Goal: Task Accomplishment & Management: Complete application form

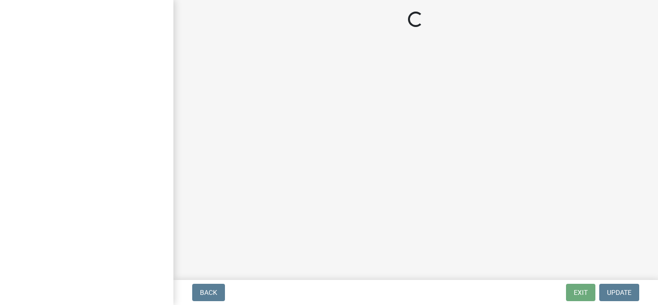
select select "83394b22-4a11-496c-8e5c-75ade2e72faf"
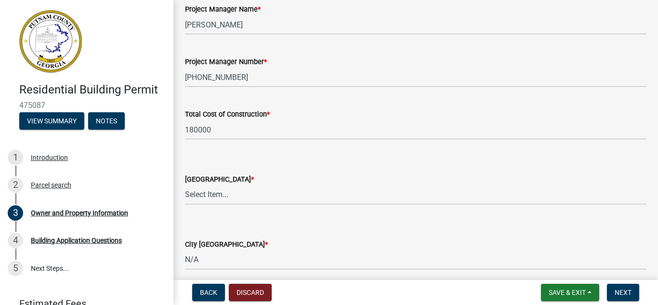
scroll to position [1590, 0]
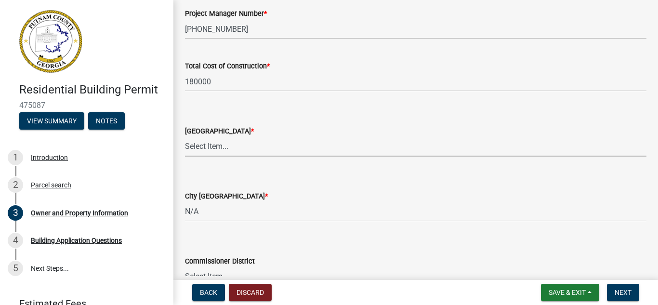
click at [227, 145] on select "Select Item... AG-1 R-1R R-1 R-2 MHP RM-1 RM-3 C-1 C-2 I-M PUD N/A" at bounding box center [416, 147] width 462 height 20
click at [185, 137] on select "Select Item... AG-1 R-1R R-1 R-2 MHP RM-1 RM-3 C-1 C-2 I-M PUD N/A" at bounding box center [416, 147] width 462 height 20
select select "ef7a1fc2-7a7a-426d-b1f0-c9b9b6ca7ff4"
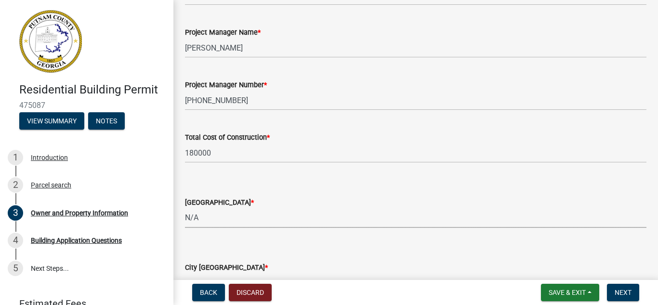
scroll to position [1519, 0]
click at [620, 294] on span "Next" at bounding box center [623, 293] width 17 height 8
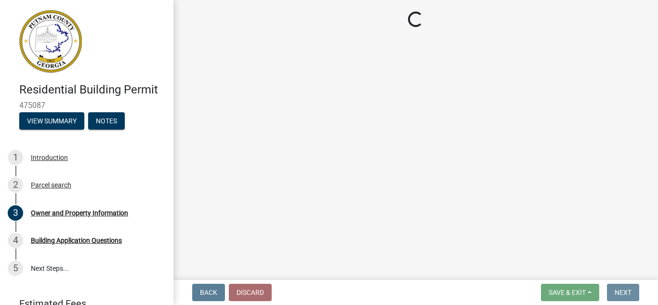
scroll to position [0, 0]
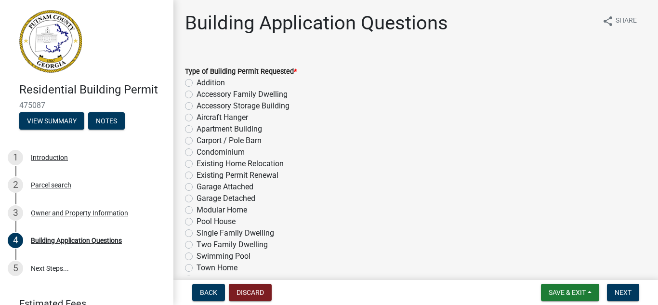
click at [197, 197] on label "Garage Detached" at bounding box center [226, 199] width 59 height 12
click at [197, 197] on input "Garage Detached" at bounding box center [200, 196] width 6 height 6
radio input "true"
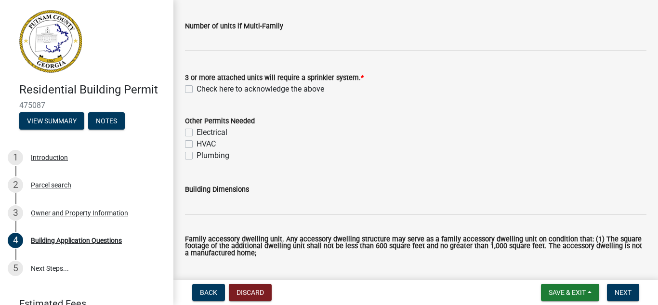
scroll to position [337, 0]
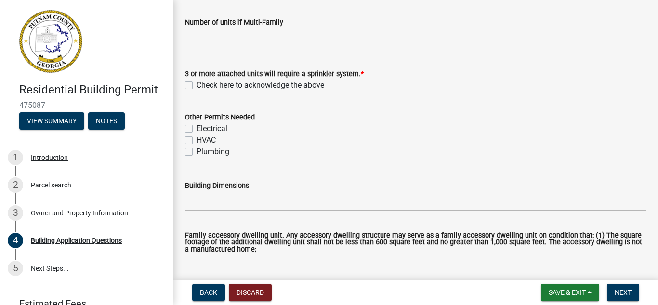
click at [197, 129] on label "Electrical" at bounding box center [212, 129] width 31 height 12
click at [197, 129] on input "Electrical" at bounding box center [200, 126] width 6 height 6
checkbox input "true"
checkbox input "false"
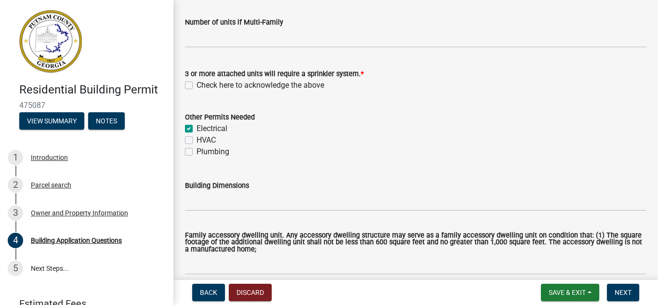
click at [197, 139] on label "HVAC" at bounding box center [206, 140] width 19 height 12
click at [197, 139] on input "HVAC" at bounding box center [200, 137] width 6 height 6
checkbox input "true"
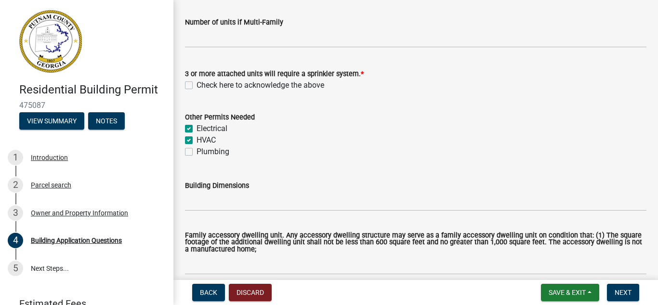
click at [197, 151] on label "Plumbing" at bounding box center [213, 152] width 33 height 12
click at [197, 151] on input "Plumbing" at bounding box center [200, 149] width 6 height 6
checkbox input "true"
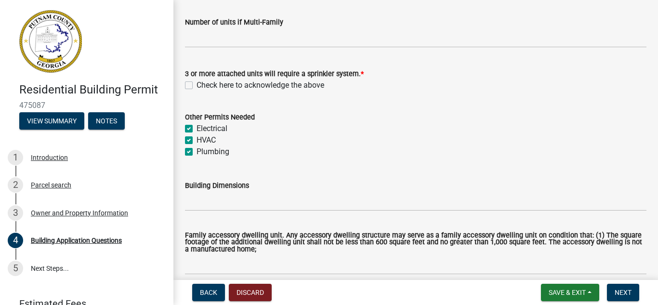
checkbox input "true"
click at [197, 84] on label "Check here to acknowledge the above" at bounding box center [261, 86] width 128 height 12
click at [197, 84] on input "Check here to acknowledge the above" at bounding box center [200, 83] width 6 height 6
checkbox input "true"
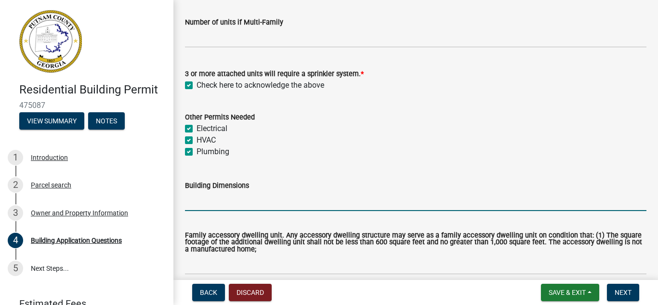
click at [208, 203] on input "Building Dimensions" at bounding box center [416, 201] width 462 height 20
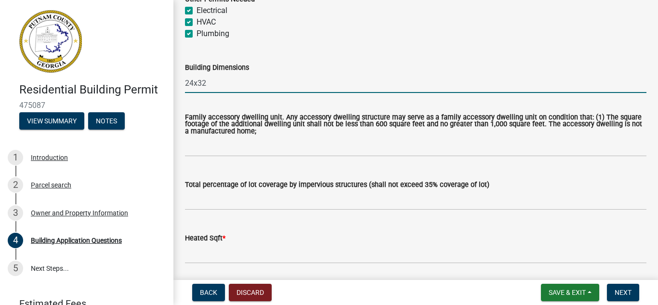
scroll to position [530, 0]
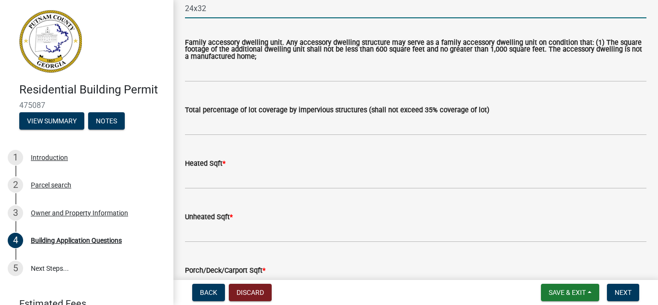
type input "24x32"
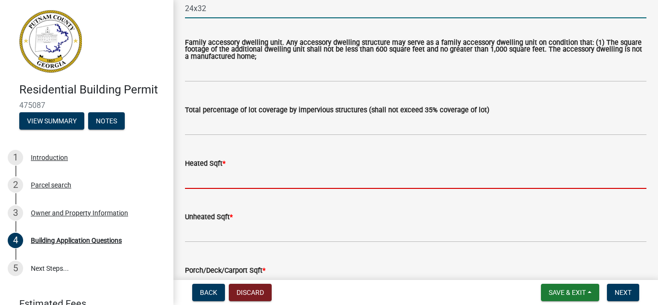
click at [200, 181] on input "text" at bounding box center [416, 179] width 462 height 20
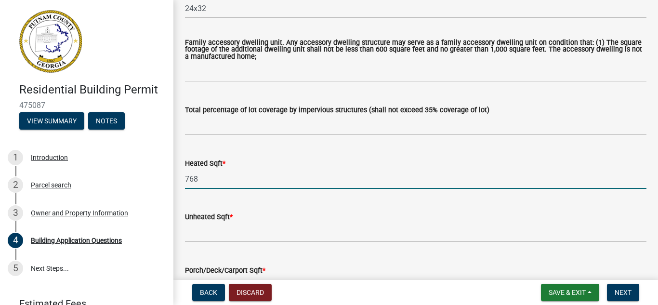
type input "768"
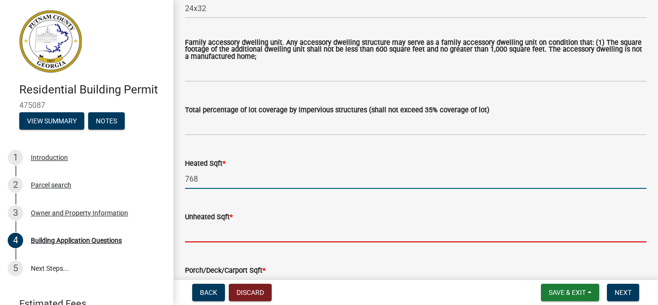
click at [202, 234] on input "text" at bounding box center [416, 233] width 462 height 20
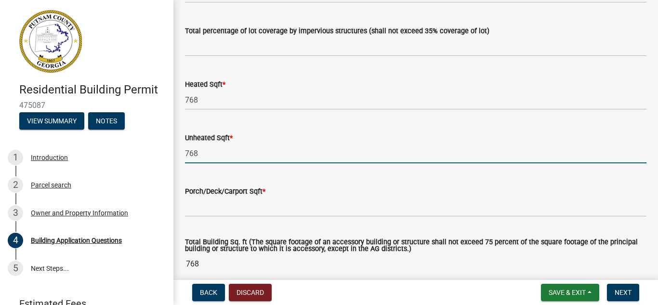
scroll to position [675, 0]
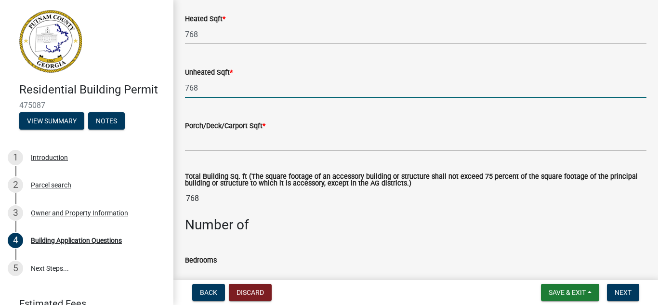
type input "768"
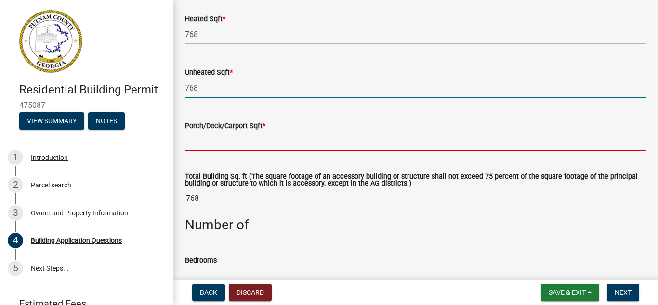
click at [202, 145] on input "text" at bounding box center [416, 142] width 462 height 20
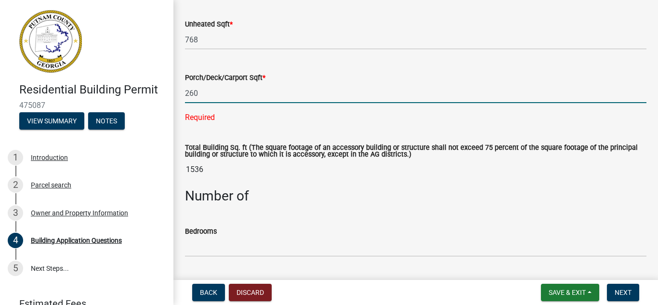
scroll to position [771, 0]
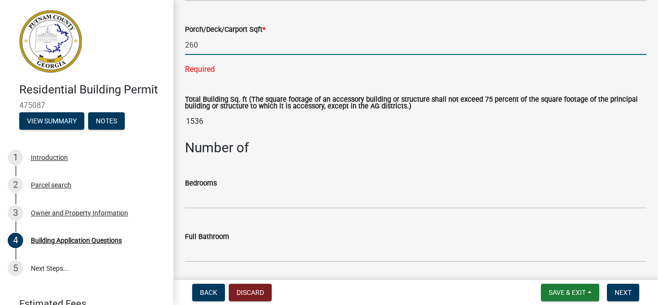
type input "260"
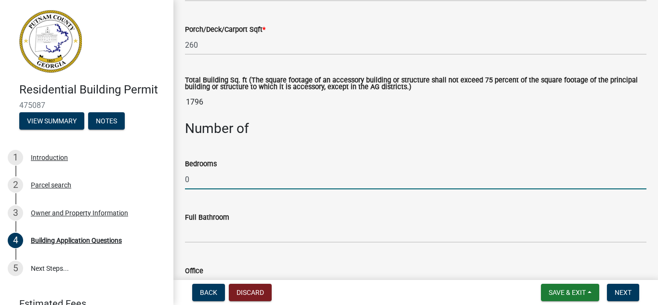
type input "0"
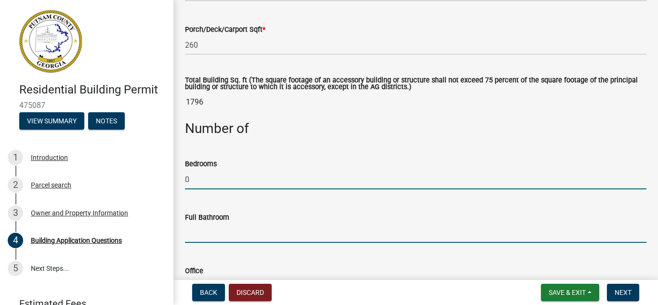
click at [191, 239] on input "text" at bounding box center [416, 233] width 462 height 20
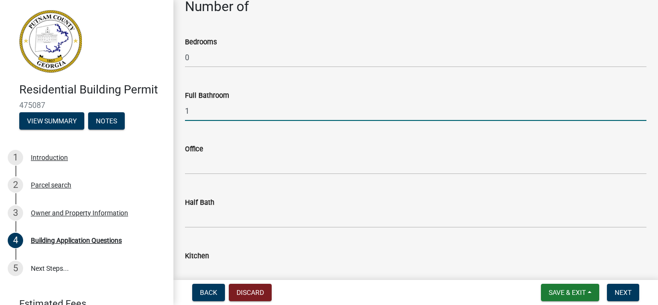
scroll to position [916, 0]
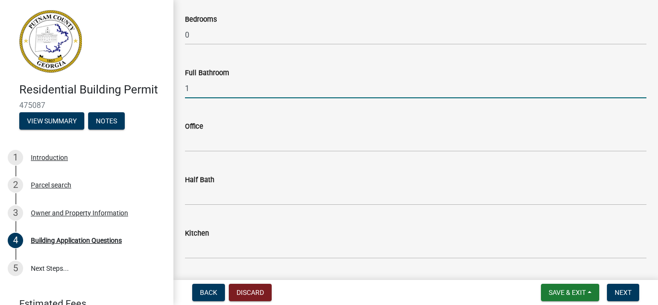
type input "1"
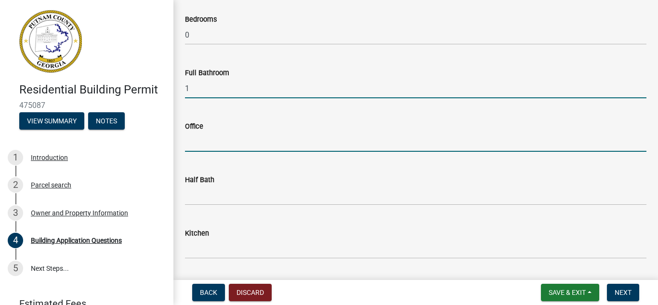
click at [203, 147] on input "text" at bounding box center [416, 142] width 462 height 20
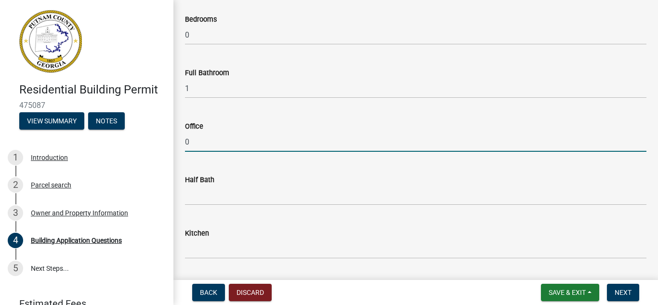
type input "0"
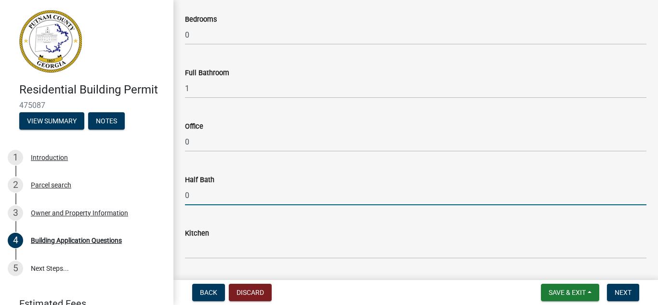
type input "0"
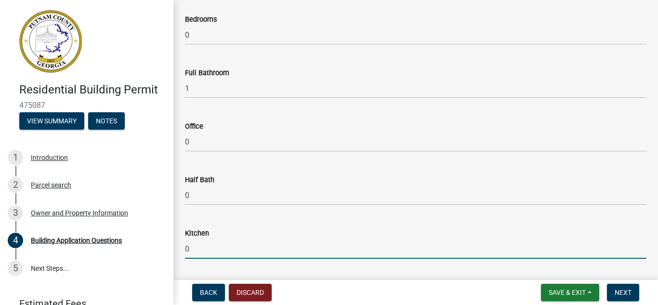
type input "0"
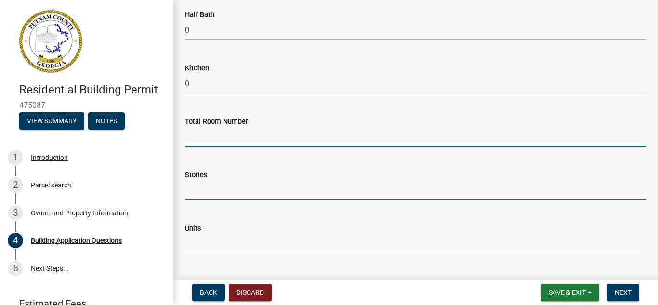
click at [197, 199] on input "text" at bounding box center [416, 191] width 462 height 20
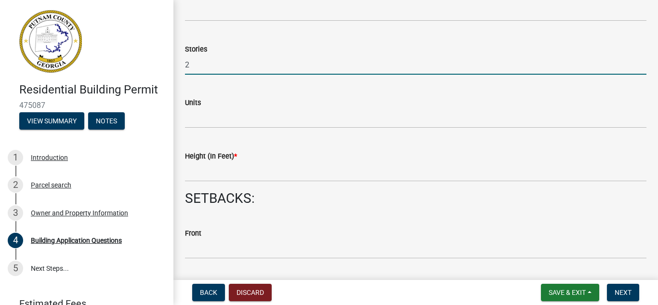
scroll to position [1225, 0]
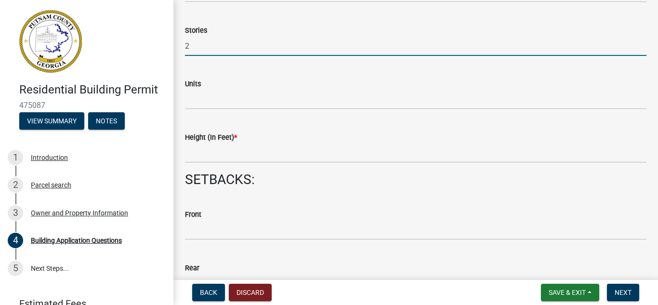
type input "2"
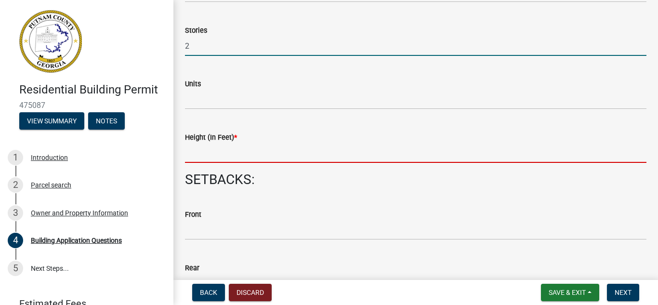
click at [203, 154] on input "text" at bounding box center [416, 153] width 462 height 20
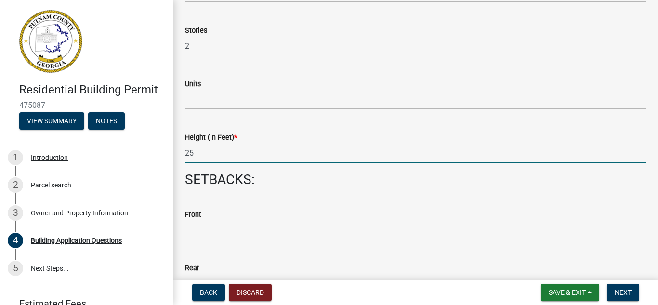
type input "2"
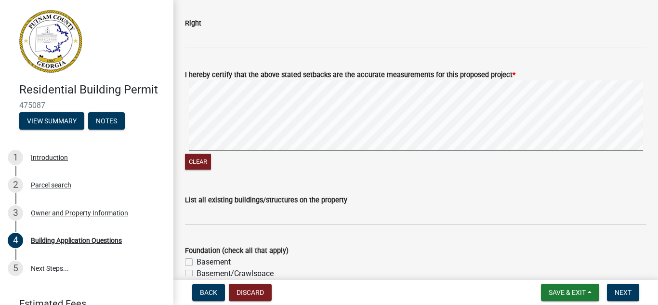
scroll to position [1638, 0]
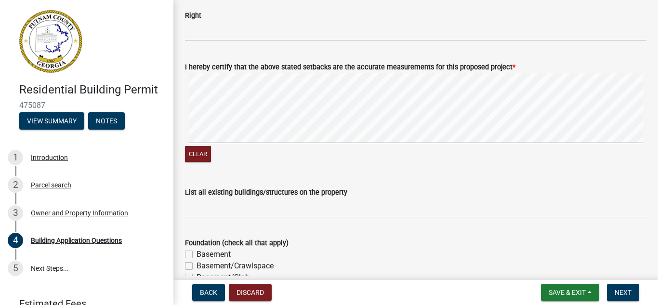
type input "22"
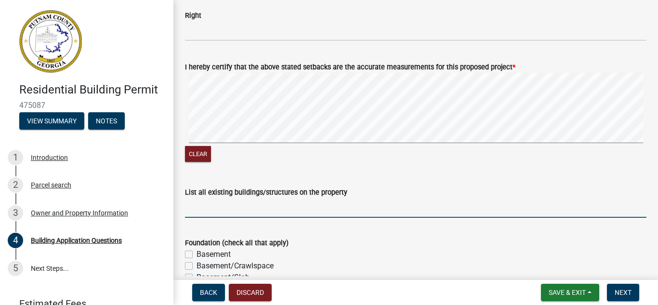
click at [216, 217] on input "List all existing buildings/structures on the property" at bounding box center [416, 208] width 462 height 20
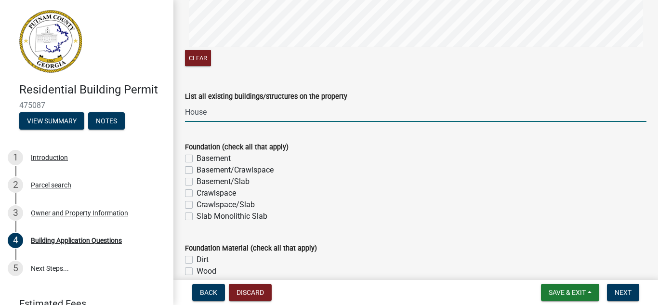
scroll to position [1735, 0]
type input "House"
click at [197, 215] on label "Slab Monolithic Slab" at bounding box center [232, 216] width 71 height 12
click at [197, 215] on input "Slab Monolithic Slab" at bounding box center [200, 213] width 6 height 6
checkbox input "true"
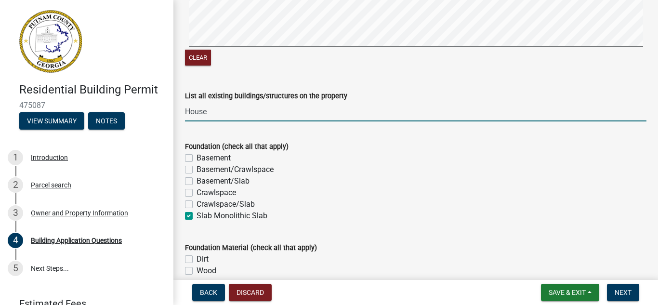
checkbox input "false"
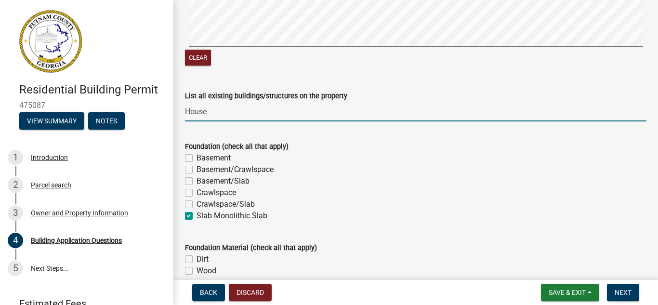
checkbox input "true"
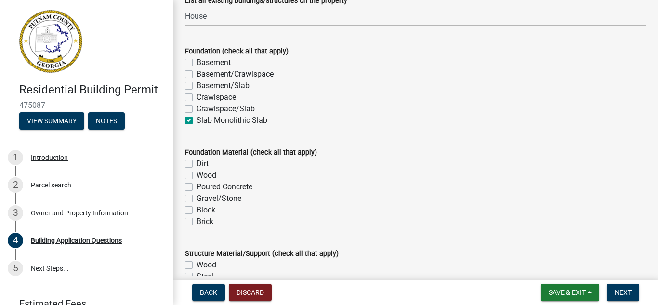
scroll to position [1831, 0]
click at [197, 186] on label "Poured Concrete" at bounding box center [225, 186] width 56 height 12
click at [197, 186] on input "Poured Concrete" at bounding box center [200, 183] width 6 height 6
checkbox input "true"
checkbox input "false"
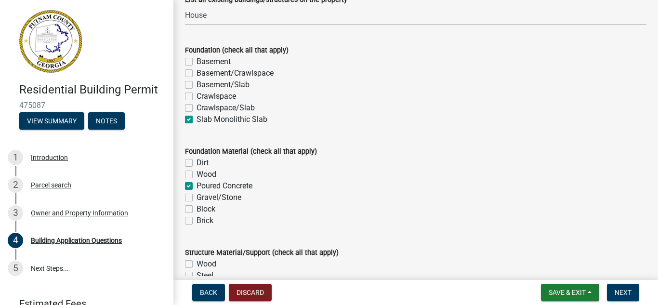
checkbox input "false"
checkbox input "true"
checkbox input "false"
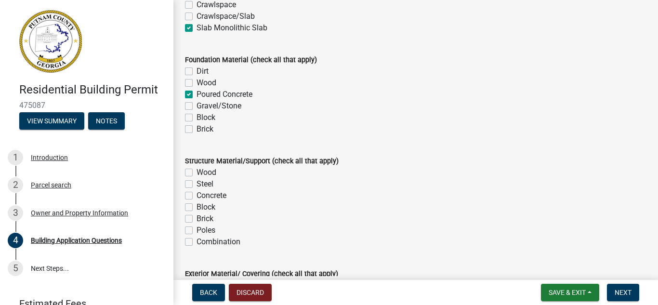
scroll to position [1927, 0]
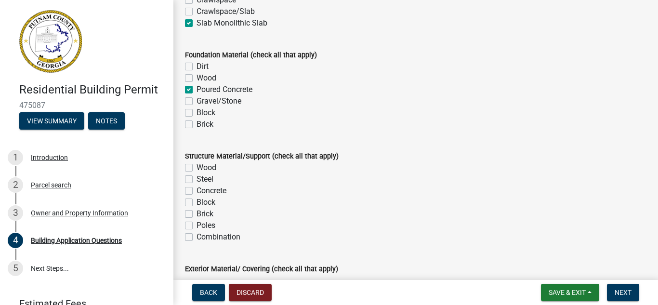
click at [197, 169] on label "Wood" at bounding box center [207, 168] width 20 height 12
click at [197, 168] on input "Wood" at bounding box center [200, 165] width 6 height 6
checkbox input "true"
checkbox input "false"
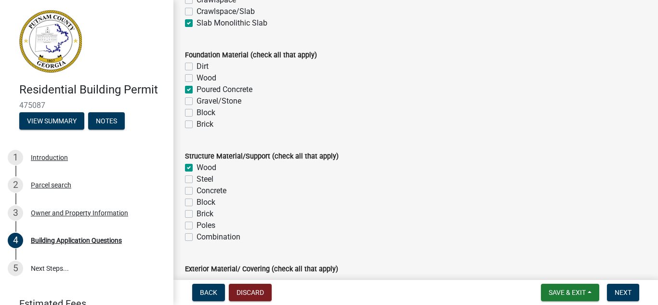
checkbox input "false"
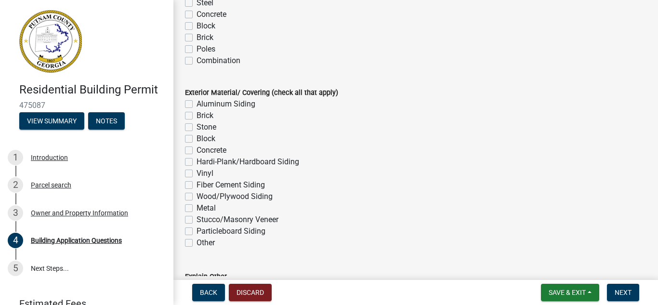
scroll to position [2120, 0]
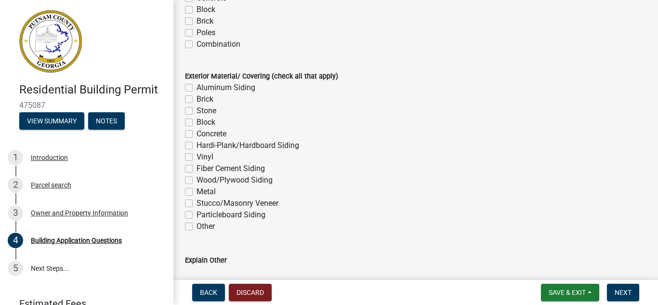
click at [197, 179] on label "Wood/Plywood Siding" at bounding box center [235, 180] width 76 height 12
click at [197, 179] on input "Wood/Plywood Siding" at bounding box center [200, 177] width 6 height 6
checkbox input "true"
checkbox input "false"
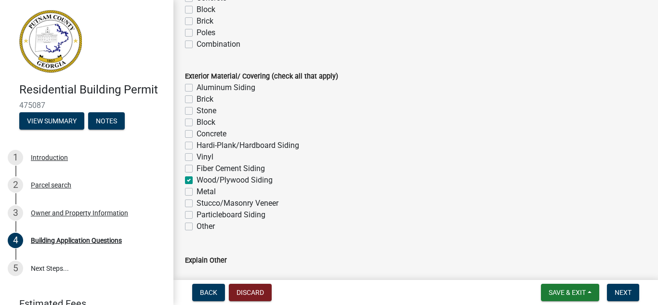
checkbox input "false"
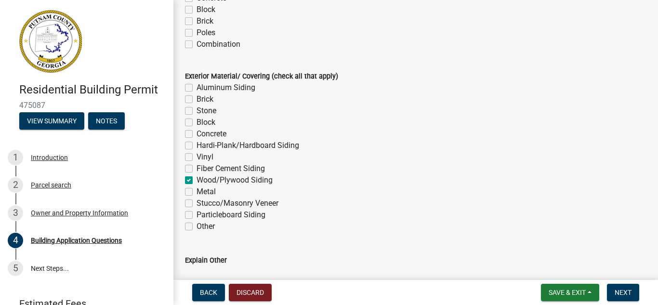
checkbox input "false"
checkbox input "true"
checkbox input "false"
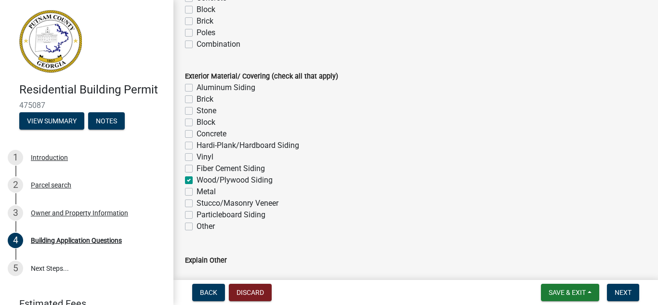
checkbox input "false"
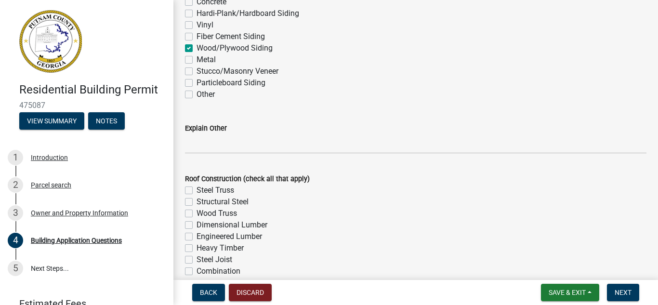
scroll to position [2265, 0]
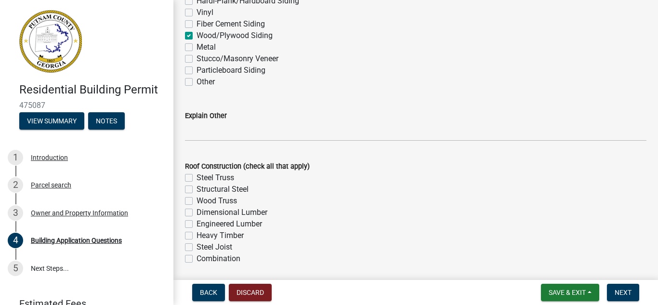
click at [197, 213] on label "Dimensional Lumber" at bounding box center [232, 213] width 71 height 12
click at [197, 213] on input "Dimensional Lumber" at bounding box center [200, 210] width 6 height 6
checkbox input "true"
checkbox input "false"
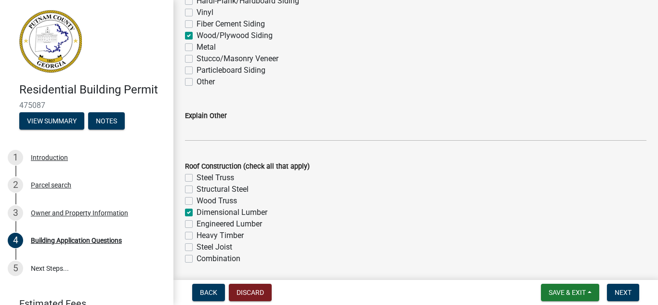
checkbox input "false"
checkbox input "true"
checkbox input "false"
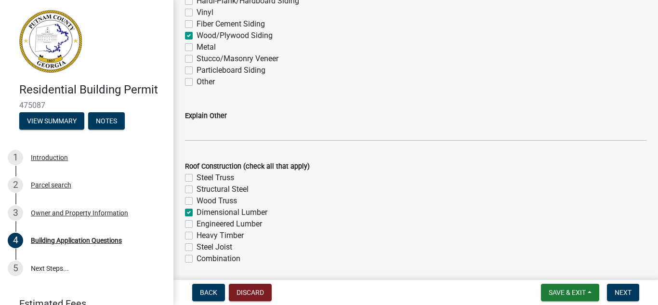
checkbox input "false"
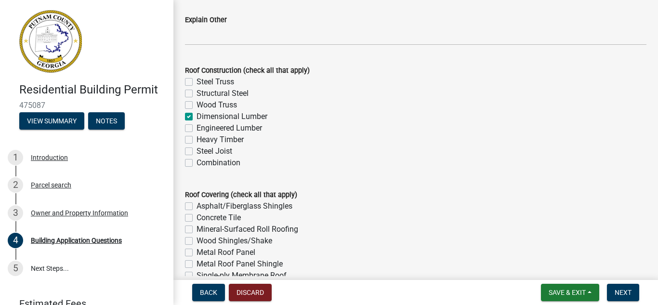
scroll to position [2361, 0]
click at [197, 204] on label "Asphalt/Fiberglass Shingles" at bounding box center [245, 206] width 96 height 12
click at [197, 204] on input "Asphalt/Fiberglass Shingles" at bounding box center [200, 203] width 6 height 6
checkbox input "true"
checkbox input "false"
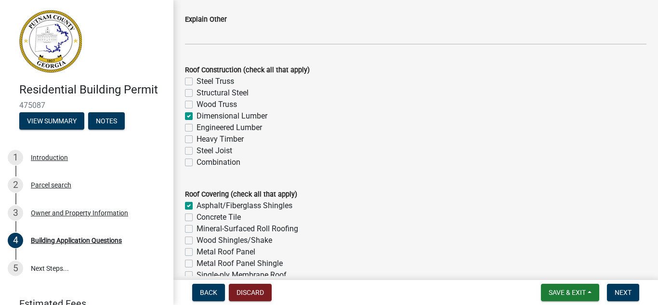
checkbox input "false"
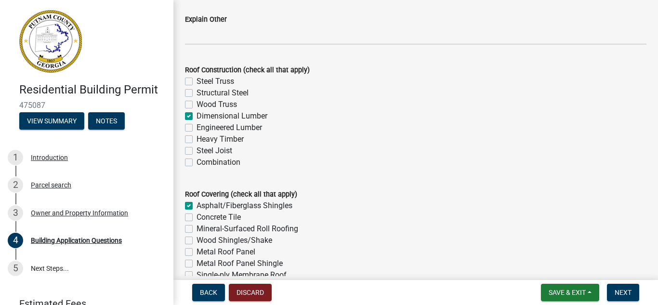
checkbox input "false"
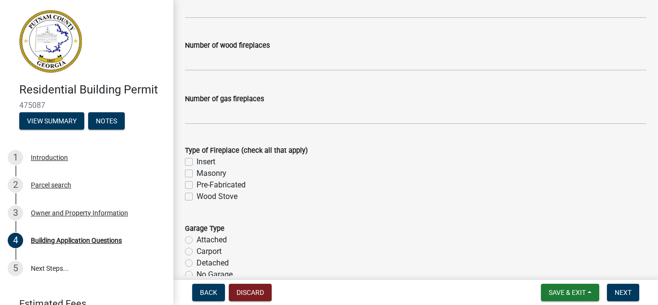
scroll to position [2747, 0]
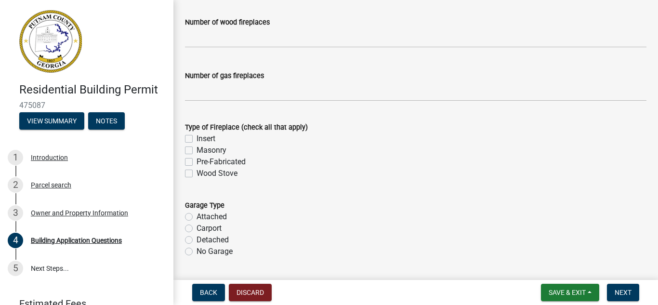
click at [197, 253] on label "No Garage" at bounding box center [215, 252] width 36 height 12
click at [197, 252] on input "No Garage" at bounding box center [200, 249] width 6 height 6
radio input "true"
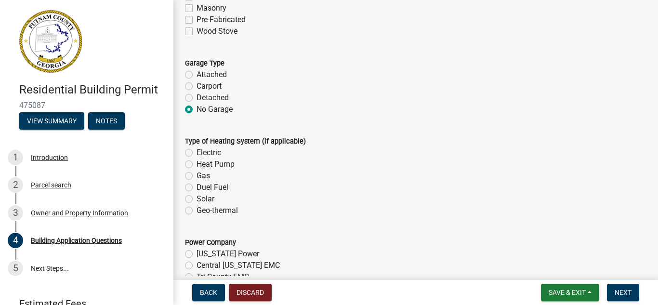
scroll to position [2891, 0]
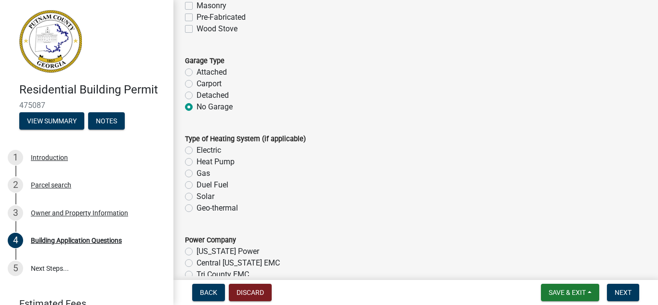
click at [197, 151] on label "Electric" at bounding box center [209, 151] width 25 height 12
click at [197, 151] on input "Electric" at bounding box center [200, 148] width 6 height 6
radio input "true"
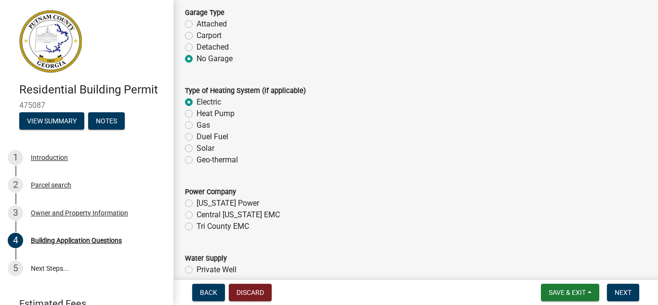
scroll to position [2988, 0]
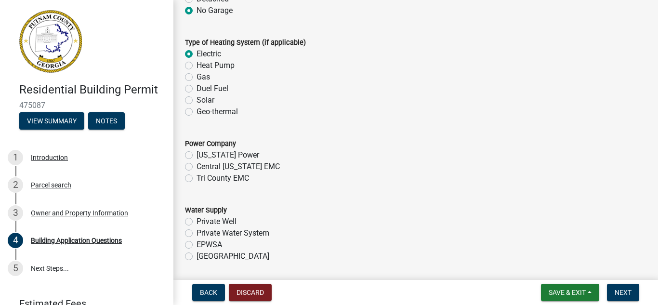
click at [197, 180] on label "Tri County EMC" at bounding box center [223, 179] width 53 height 12
click at [197, 179] on input "Tri County EMC" at bounding box center [200, 176] width 6 height 6
radio input "true"
click at [197, 257] on label "[GEOGRAPHIC_DATA]" at bounding box center [233, 257] width 73 height 12
click at [197, 257] on input "[GEOGRAPHIC_DATA]" at bounding box center [200, 254] width 6 height 6
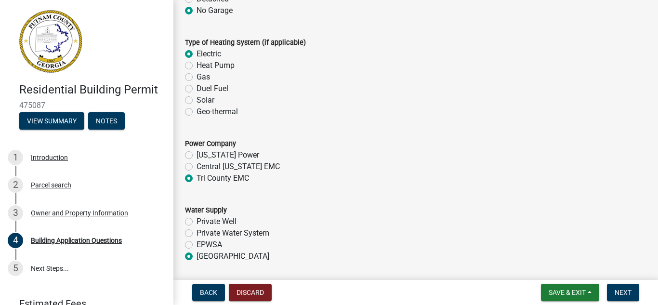
radio input "true"
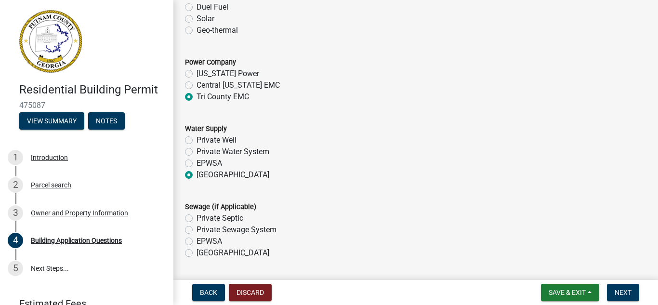
scroll to position [3084, 0]
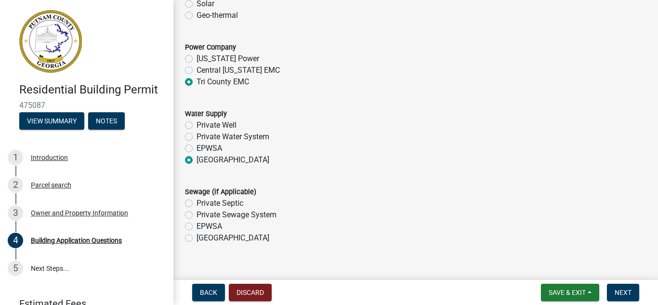
click at [197, 204] on label "Private Septic" at bounding box center [220, 204] width 47 height 12
click at [197, 204] on input "Private Septic" at bounding box center [200, 201] width 6 height 6
radio input "true"
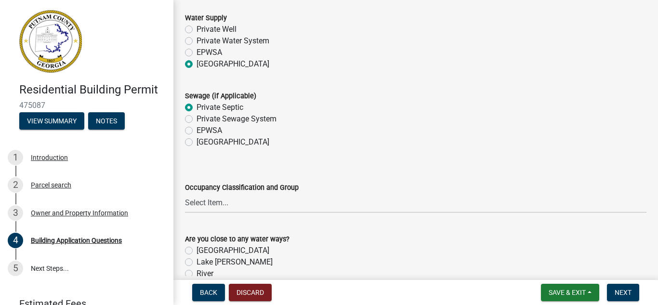
scroll to position [3180, 0]
click at [200, 203] on select "Select Item... A-1 A-2 A-3 A-4 A-5 B M E F-1 F-2 R-1 R-2 R-3 R-4 H-1 H-2 H-4 H-…" at bounding box center [416, 203] width 462 height 20
click at [230, 219] on wm-data-entity-input "Occupancy Classification and Group Select Item... A-1 A-2 A-3 A-4 A-5 B M E F-1…" at bounding box center [416, 188] width 462 height 65
click at [217, 200] on select "Select Item... A-1 A-2 A-3 A-4 A-5 B M E F-1 F-2 R-1 R-2 R-3 R-4 H-1 H-2 H-4 H-…" at bounding box center [416, 203] width 462 height 20
click at [226, 222] on form "Are you close to any water ways? Lake Oconee Lake [PERSON_NAME] River Creek Bra…" at bounding box center [416, 267] width 462 height 93
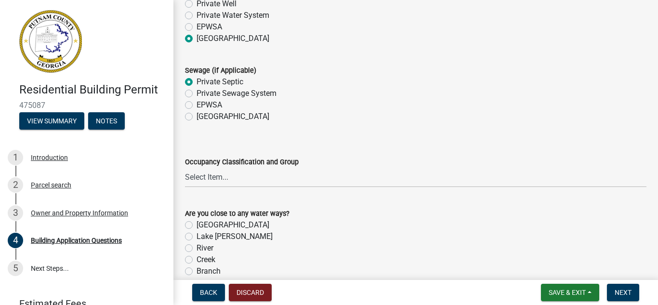
scroll to position [3277, 0]
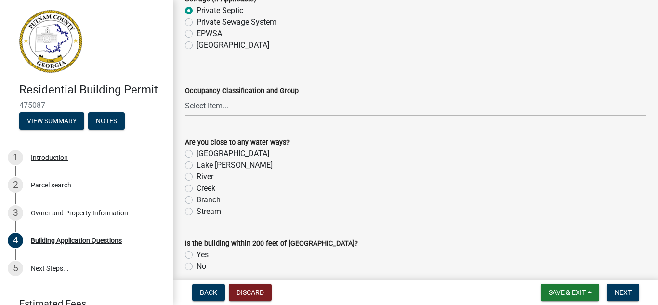
click at [197, 153] on label "[GEOGRAPHIC_DATA]" at bounding box center [233, 154] width 73 height 12
click at [197, 153] on input "[GEOGRAPHIC_DATA]" at bounding box center [200, 151] width 6 height 6
radio input "true"
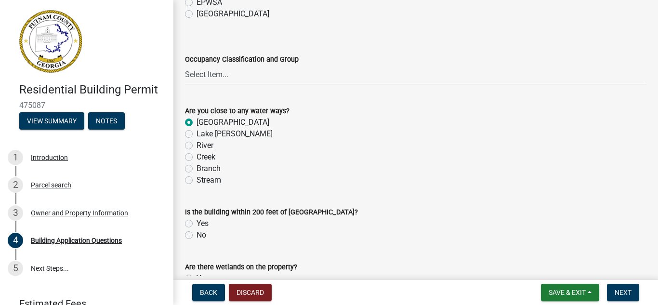
scroll to position [3325, 0]
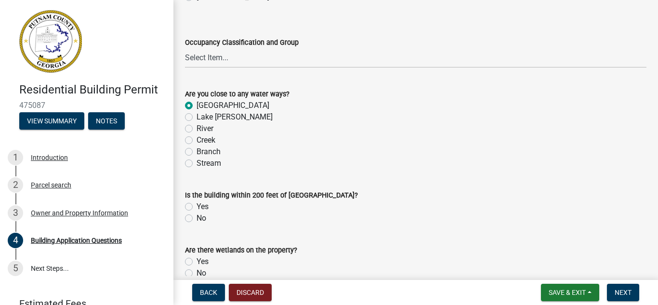
click at [193, 210] on div "Yes" at bounding box center [416, 207] width 462 height 12
click at [197, 205] on label "Yes" at bounding box center [203, 207] width 12 height 12
click at [197, 205] on input "Yes" at bounding box center [200, 204] width 6 height 6
radio input "true"
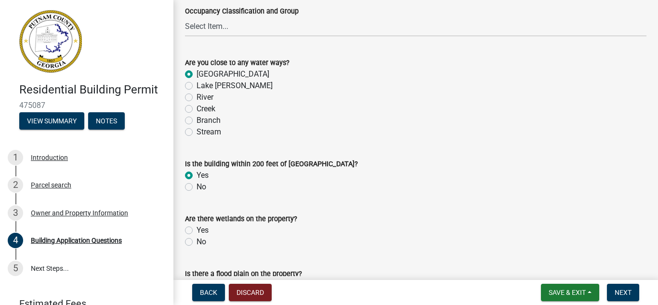
scroll to position [3373, 0]
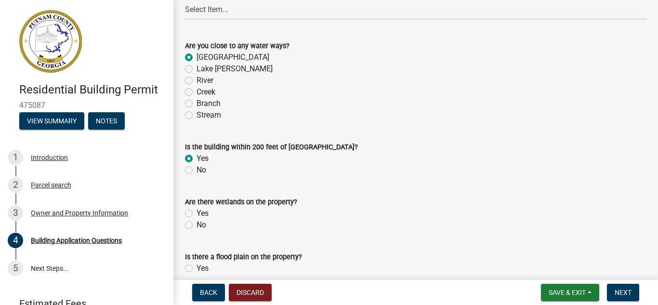
click at [197, 224] on label "No" at bounding box center [202, 225] width 10 height 12
click at [197, 224] on input "No" at bounding box center [200, 222] width 6 height 6
radio input "true"
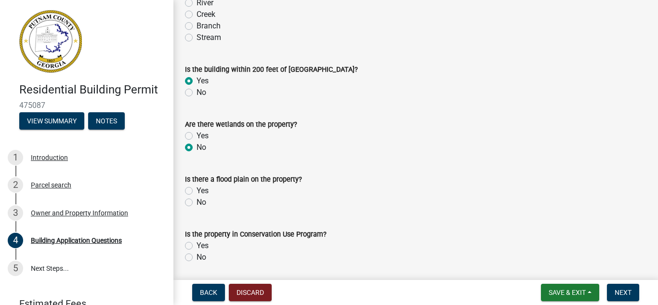
scroll to position [3469, 0]
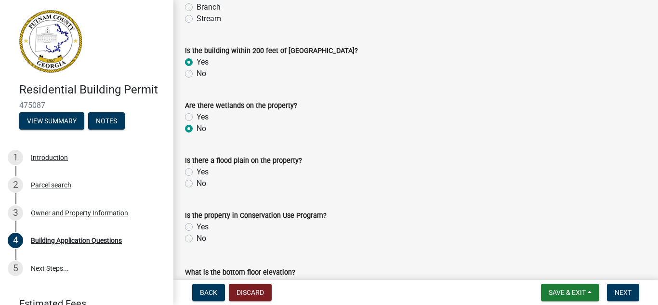
click at [197, 172] on label "Yes" at bounding box center [203, 172] width 12 height 12
click at [197, 172] on input "Yes" at bounding box center [200, 169] width 6 height 6
radio input "true"
click at [197, 239] on label "No" at bounding box center [202, 239] width 10 height 12
click at [197, 239] on input "No" at bounding box center [200, 236] width 6 height 6
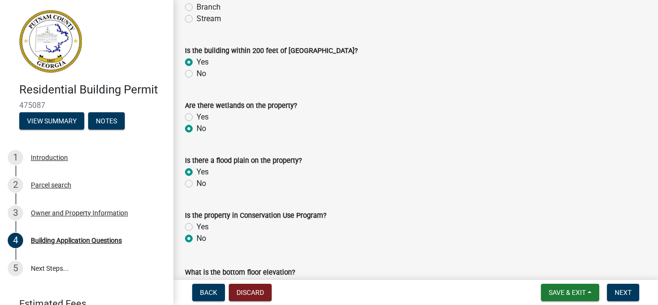
radio input "true"
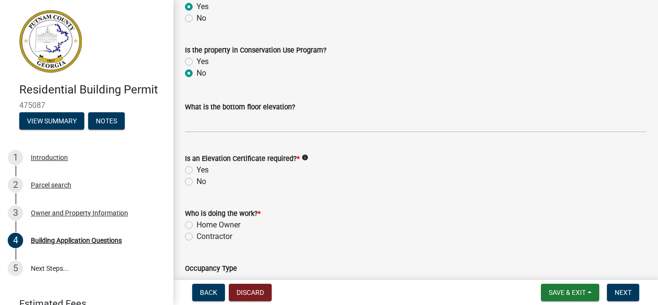
scroll to position [3662, 0]
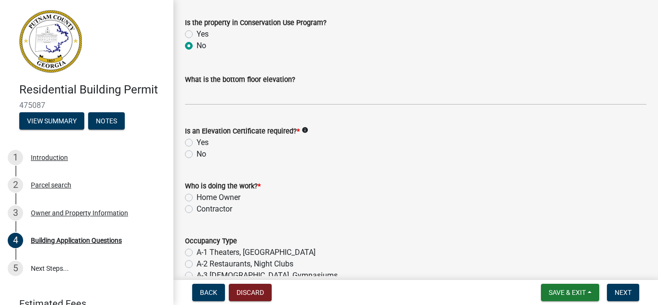
click at [197, 197] on label "Home Owner" at bounding box center [219, 198] width 44 height 12
click at [197, 197] on input "Home Owner" at bounding box center [200, 195] width 6 height 6
radio input "true"
click at [197, 152] on label "No" at bounding box center [202, 154] width 10 height 12
click at [197, 152] on input "No" at bounding box center [200, 151] width 6 height 6
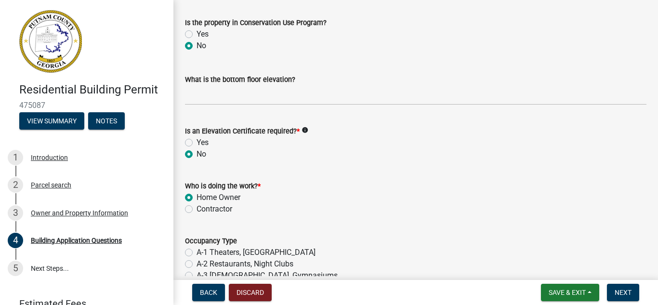
radio input "true"
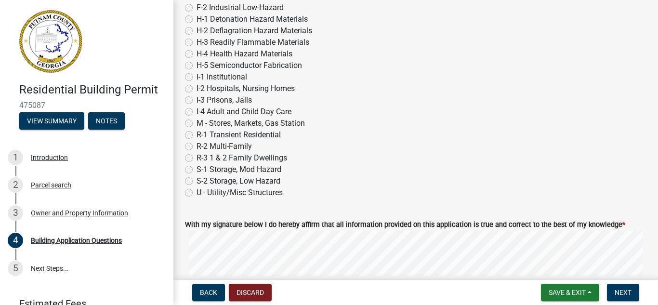
scroll to position [4048, 0]
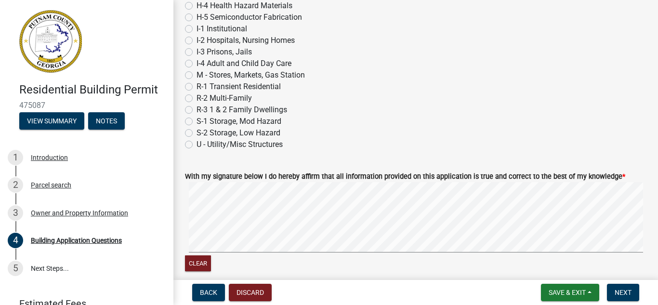
click at [226, 257] on div "Clear" at bounding box center [416, 228] width 462 height 92
click at [199, 267] on button "Clear" at bounding box center [198, 263] width 26 height 16
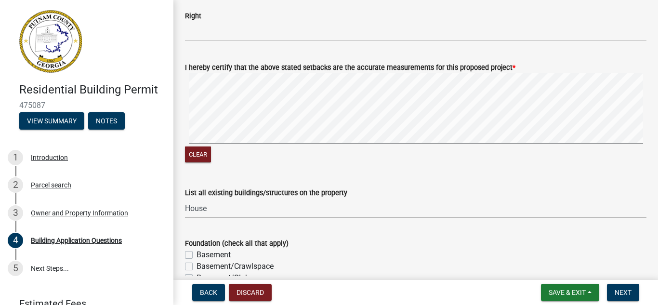
scroll to position [1638, 0]
click at [199, 152] on button "Clear" at bounding box center [198, 154] width 26 height 16
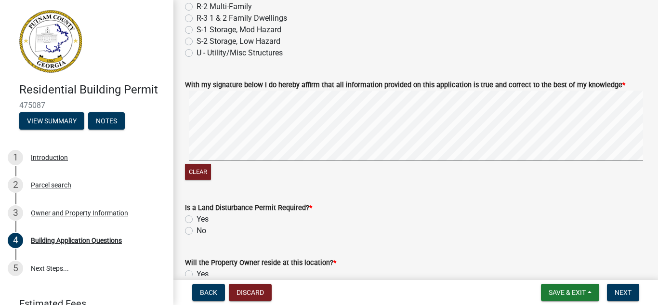
scroll to position [4192, 0]
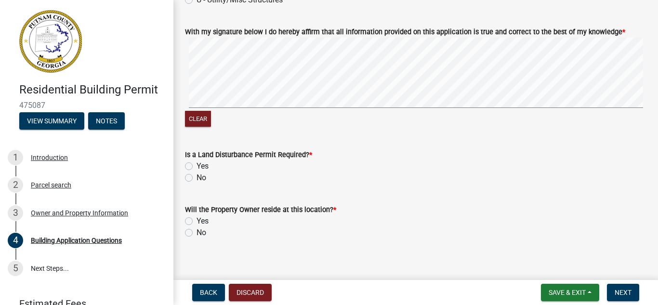
click at [197, 167] on label "Yes" at bounding box center [203, 166] width 12 height 12
click at [197, 167] on input "Yes" at bounding box center [200, 163] width 6 height 6
radio input "true"
click at [197, 222] on label "Yes" at bounding box center [203, 221] width 12 height 12
click at [197, 222] on input "Yes" at bounding box center [200, 218] width 6 height 6
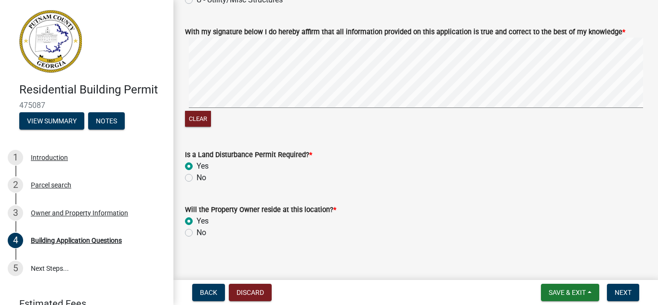
radio input "true"
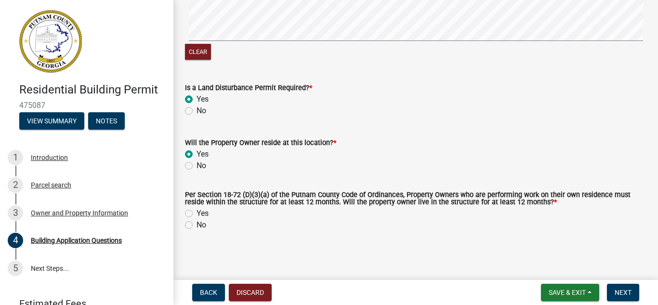
scroll to position [4262, 0]
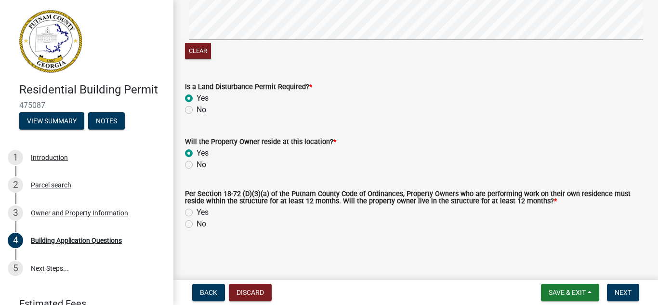
click at [197, 212] on label "Yes" at bounding box center [203, 213] width 12 height 12
click at [197, 212] on input "Yes" at bounding box center [200, 210] width 6 height 6
radio input "true"
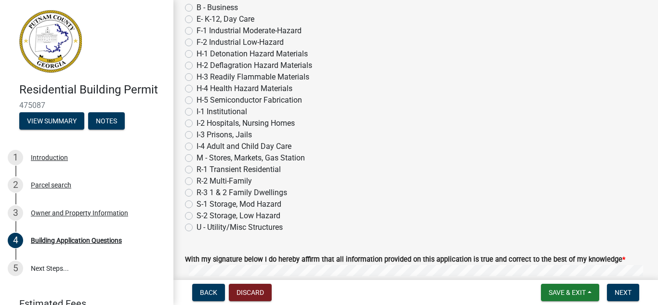
scroll to position [3973, 0]
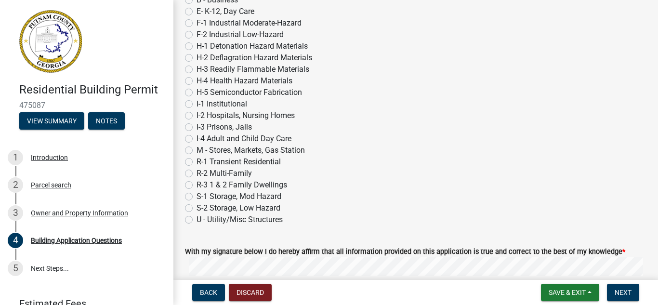
click at [197, 185] on label "R-3 1 & 2 Family Dwellings" at bounding box center [242, 185] width 91 height 12
click at [197, 185] on input "R-3 1 & 2 Family Dwellings" at bounding box center [200, 182] width 6 height 6
radio input "true"
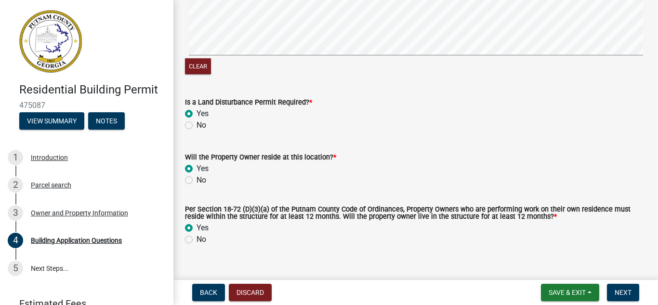
scroll to position [4262, 0]
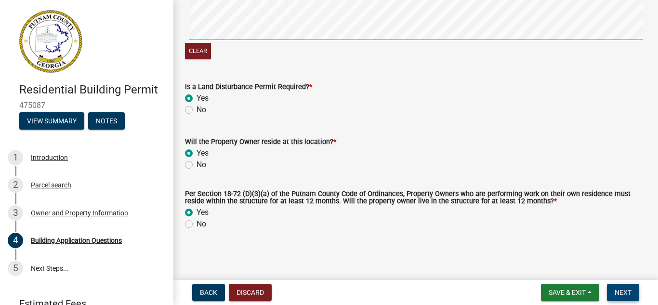
click at [615, 291] on span "Next" at bounding box center [623, 293] width 17 height 8
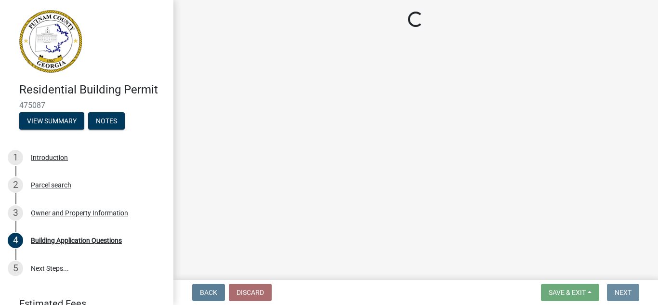
scroll to position [0, 0]
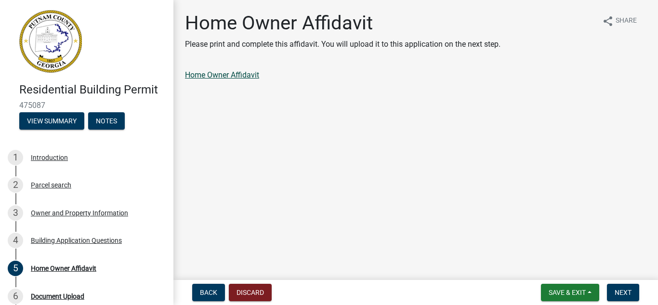
click at [221, 71] on link "Home Owner Affidavit" at bounding box center [222, 74] width 74 height 9
click at [206, 292] on span "Back" at bounding box center [208, 293] width 17 height 8
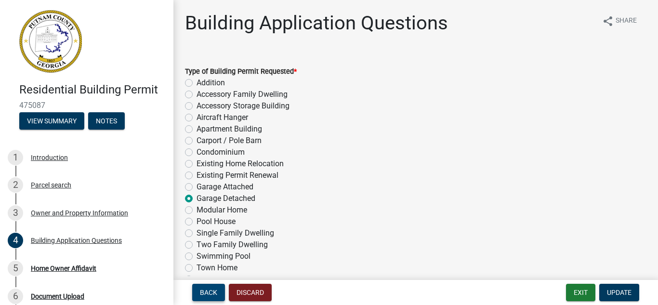
click at [202, 291] on span "Back" at bounding box center [208, 293] width 17 height 8
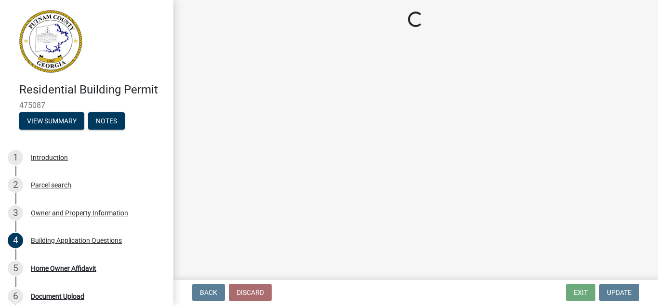
select select "ef7a1fc2-7a7a-426d-b1f0-c9b9b6ca7ff4"
select select "83394b22-4a11-496c-8e5c-75ade2e72faf"
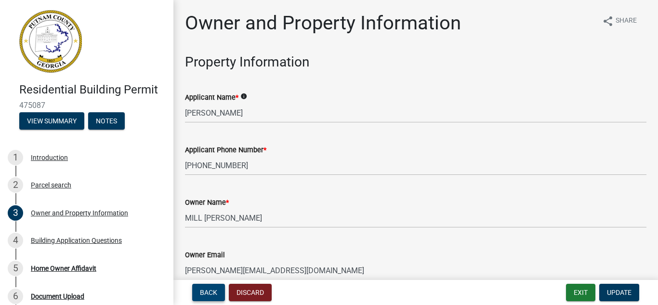
click at [211, 289] on span "Back" at bounding box center [208, 293] width 17 height 8
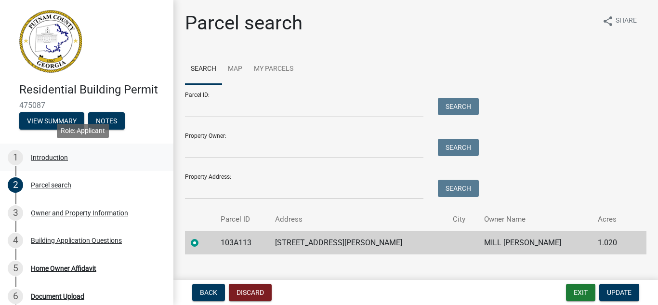
click at [54, 159] on div "Introduction" at bounding box center [49, 157] width 37 height 7
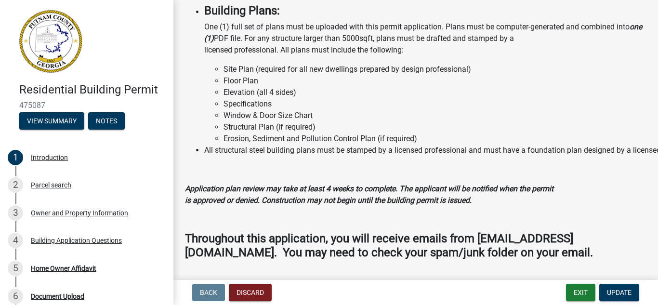
scroll to position [947, 0]
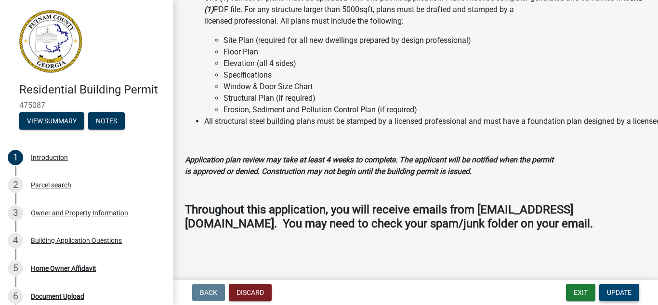
click at [626, 291] on span "Update" at bounding box center [619, 293] width 25 height 8
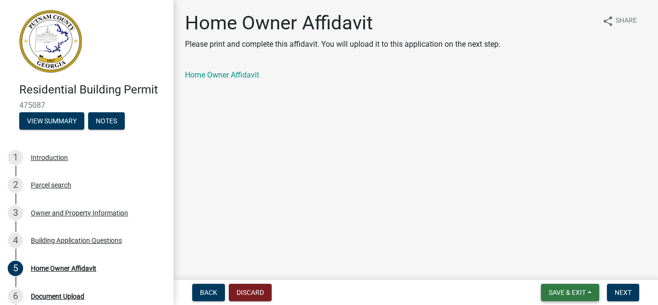
click at [568, 294] on span "Save & Exit" at bounding box center [567, 293] width 37 height 8
click at [549, 243] on button "Save" at bounding box center [560, 244] width 77 height 23
